Goal: Information Seeking & Learning: Learn about a topic

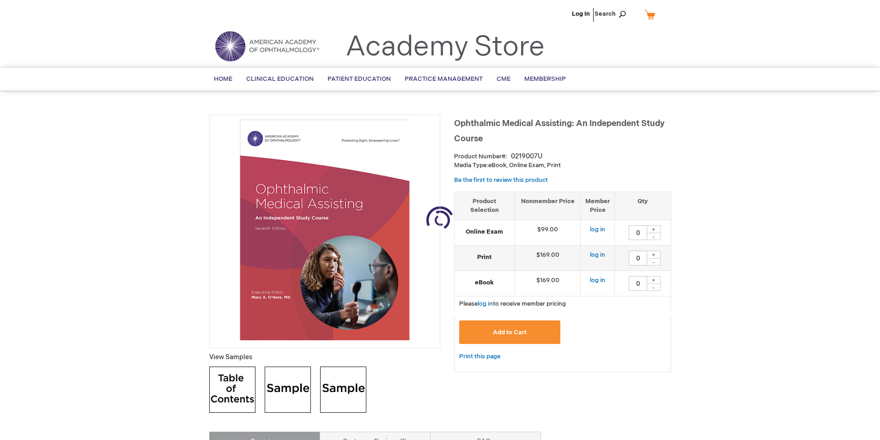
type input "0"
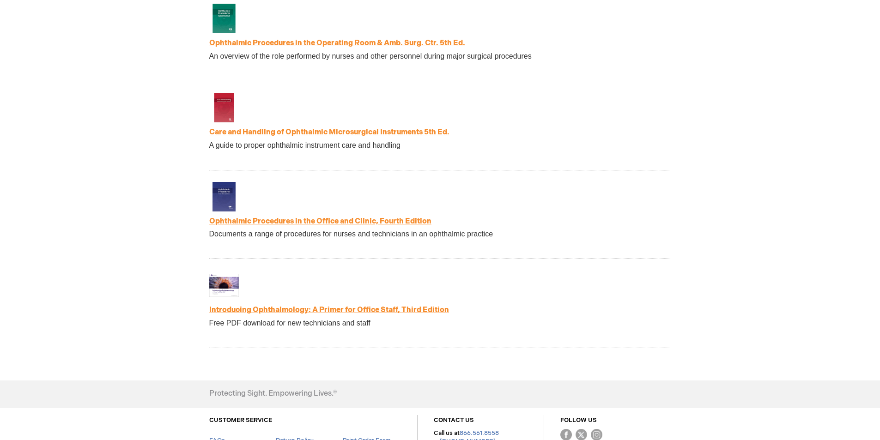
scroll to position [1864, 0]
click at [328, 316] on link "Introducing Ophthalmology: A Primer for Office Staff, Third Edition" at bounding box center [329, 311] width 240 height 9
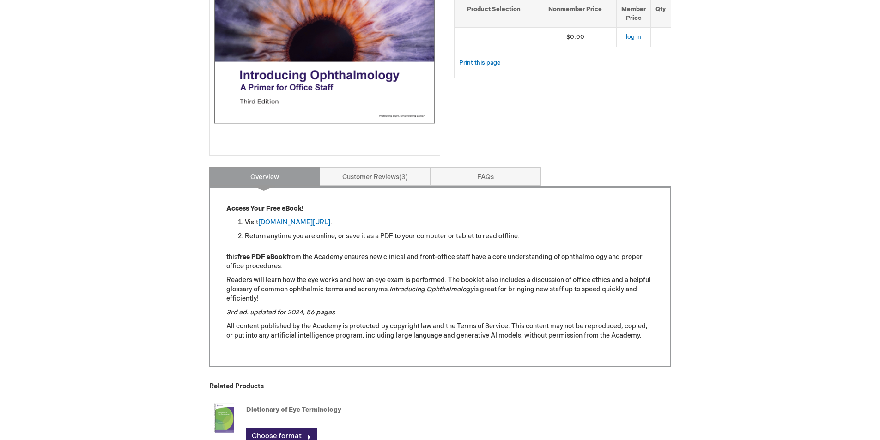
scroll to position [231, 0]
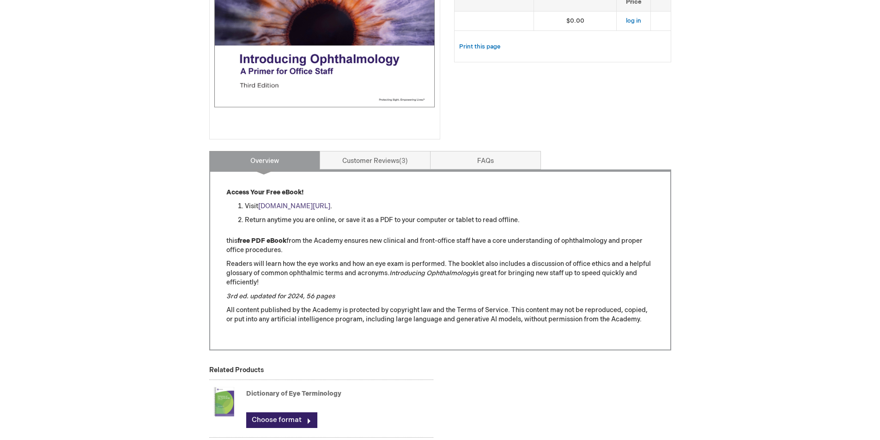
click at [318, 206] on link "aao.org/introducing_ophthalmology" at bounding box center [294, 206] width 72 height 8
